Goal: Information Seeking & Learning: Learn about a topic

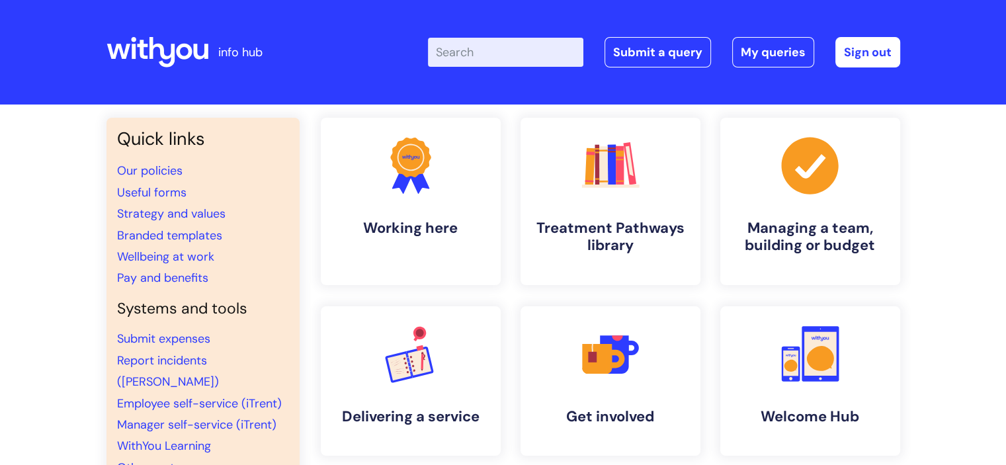
click at [531, 66] on input "Enter your search term here..." at bounding box center [505, 52] width 155 height 29
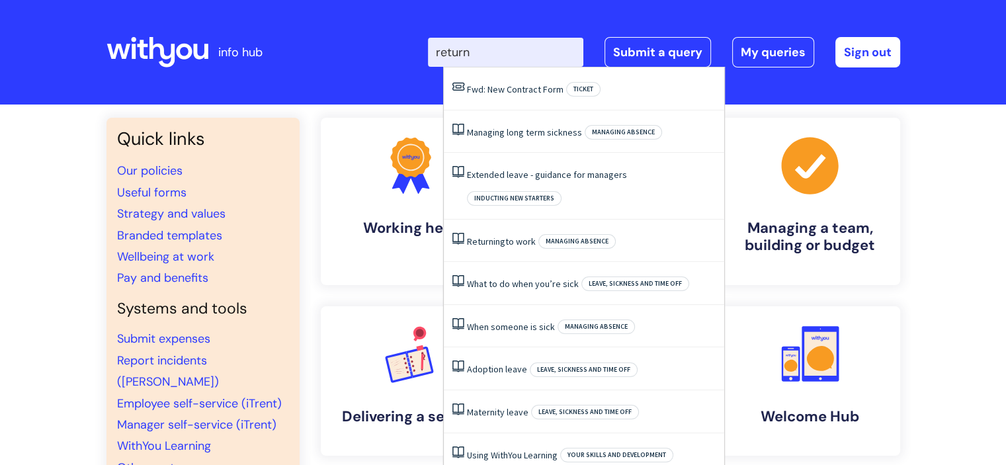
type input "retur"
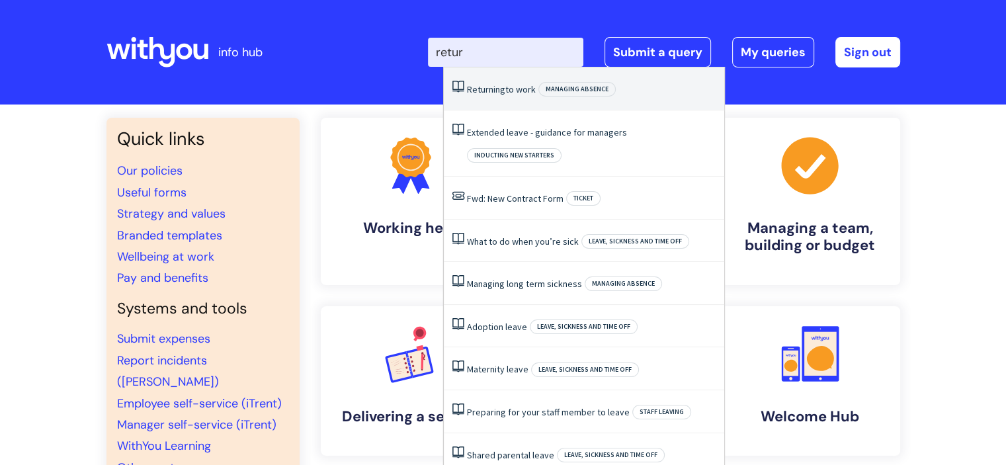
click at [519, 89] on link "Returning to work" at bounding box center [501, 89] width 69 height 12
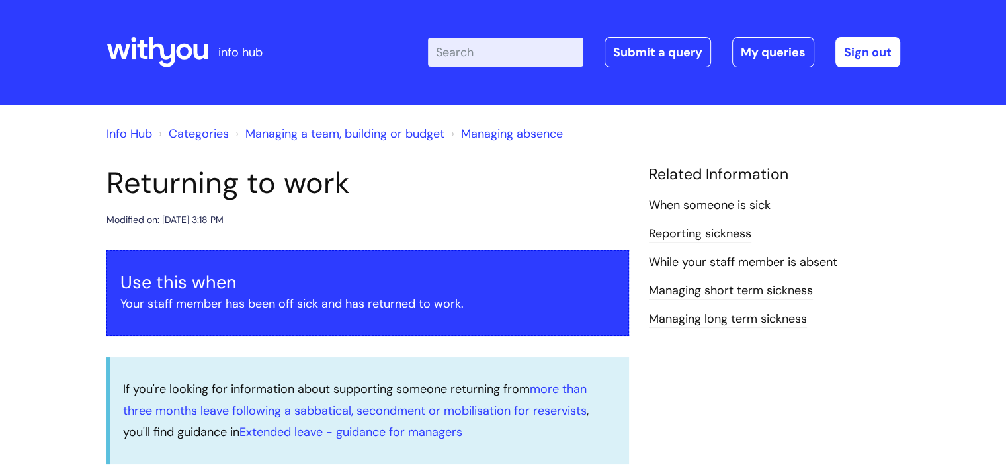
click at [463, 188] on h1 "Returning to work" at bounding box center [368, 183] width 523 height 36
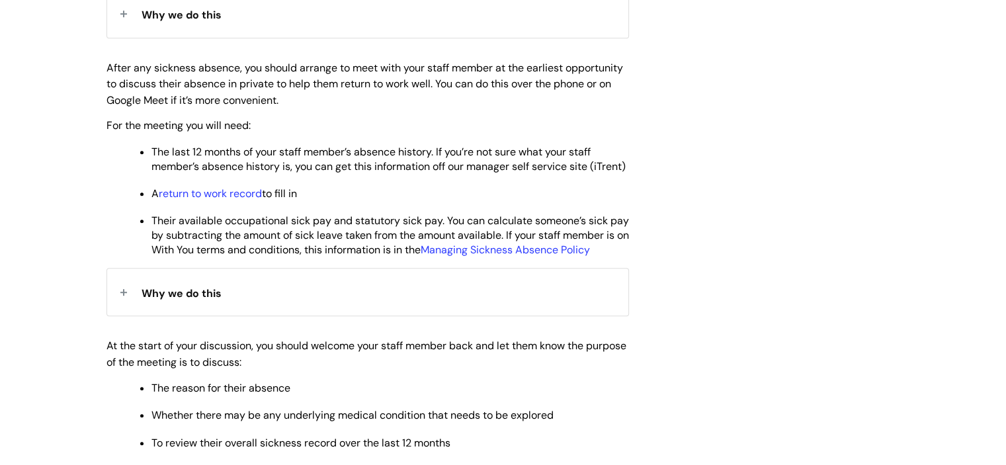
scroll to position [662, 0]
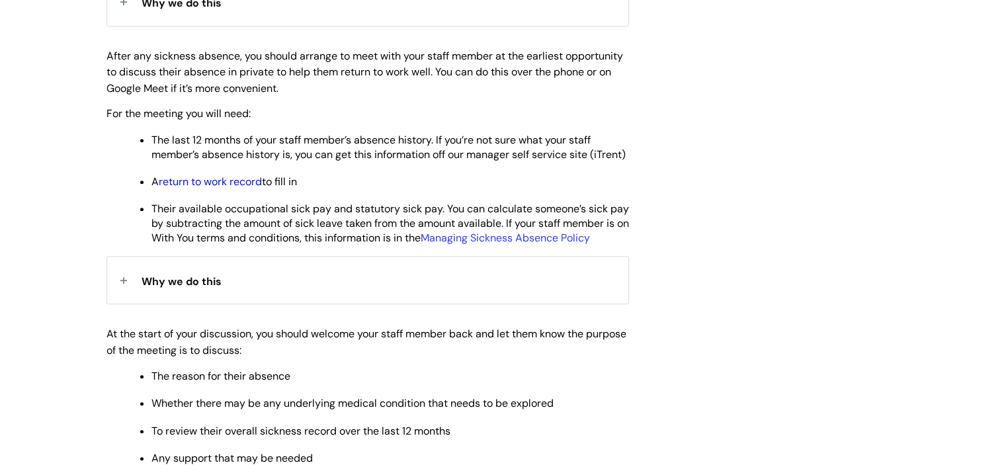
click at [197, 189] on link "return to work record" at bounding box center [210, 182] width 103 height 14
